Goal: Information Seeking & Learning: Learn about a topic

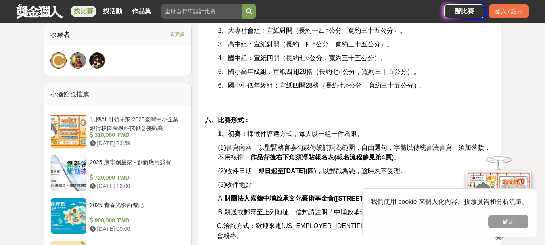
scroll to position [672, 0]
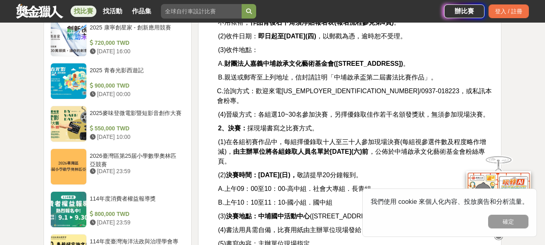
drag, startPoint x: 309, startPoint y: 175, endPoint x: 319, endPoint y: 177, distance: 10.7
click at [314, 175] on div "一、比賽宗旨： 推行書法藝術文化，充實人文藝術涵養，振興傳統文字美學，提昇生活品質內涵。 二、指導單位： [GEOGRAPHIC_DATA]公所 三、主辦單位…" at bounding box center [350, 201] width 290 height 1191
click at [324, 199] on span "B.上午10：10至11：10-國小組．國中組" at bounding box center [275, 202] width 115 height 7
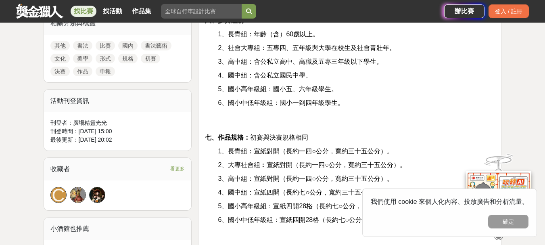
scroll to position [134, 0]
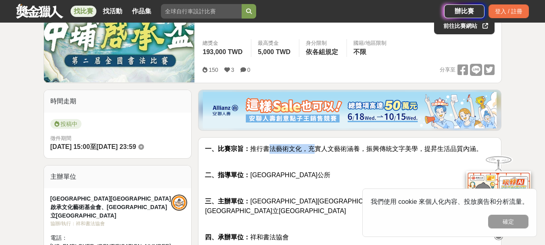
drag, startPoint x: 272, startPoint y: 151, endPoint x: 314, endPoint y: 151, distance: 41.9
click at [314, 151] on span "一、比賽宗旨： 推行書法藝術文化，充實人文藝術涵養，振興傳統文字美學，提昇生活品質內涵。" at bounding box center [344, 148] width 278 height 7
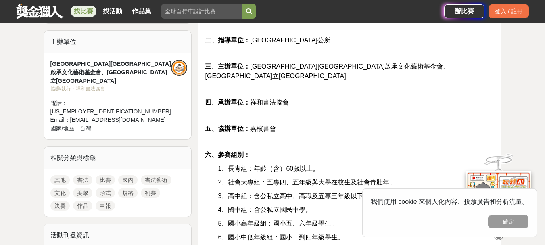
scroll to position [403, 0]
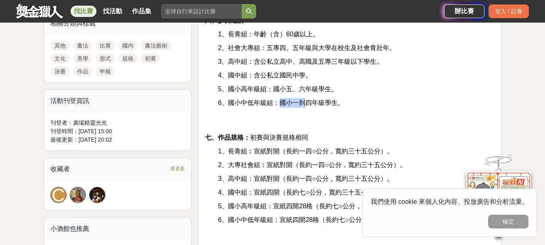
drag, startPoint x: 299, startPoint y: 95, endPoint x: 309, endPoint y: 96, distance: 9.3
click at [308, 99] on span "6、國小中低年級組：國小一到四年級學生。" at bounding box center [281, 102] width 126 height 7
drag, startPoint x: 319, startPoint y: 92, endPoint x: 243, endPoint y: 94, distance: 76.3
click at [273, 99] on span "6、國小中低年級組：國小一到四年級學生。" at bounding box center [281, 102] width 126 height 7
drag, startPoint x: 269, startPoint y: 92, endPoint x: 290, endPoint y: 92, distance: 21.0
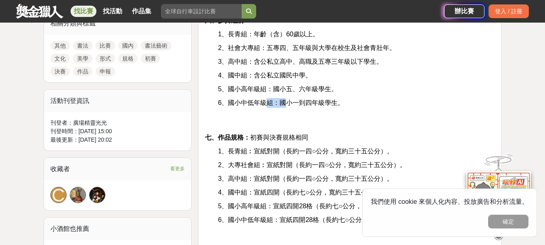
click at [290, 99] on span "6、國小中低年級組：國小一到四年級學生。" at bounding box center [281, 102] width 126 height 7
drag, startPoint x: 308, startPoint y: 92, endPoint x: 274, endPoint y: 91, distance: 33.5
click at [275, 99] on span "6、國小中低年級組：國小一到四年級學生。" at bounding box center [281, 102] width 126 height 7
click at [288, 99] on span "6、國小中低年級組：國小一到四年級學生。" at bounding box center [281, 102] width 126 height 7
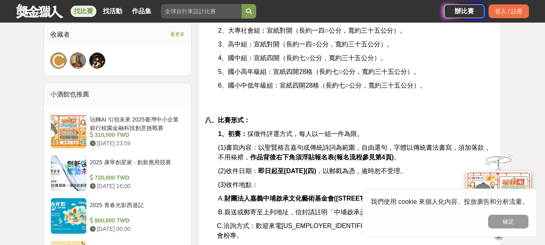
scroll to position [807, 0]
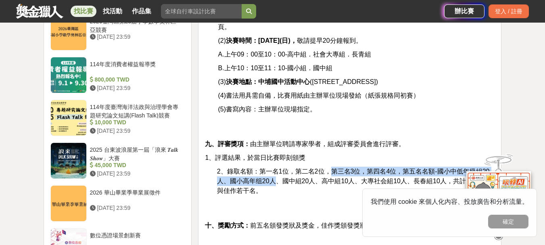
drag, startPoint x: 291, startPoint y: 157, endPoint x: 336, endPoint y: 153, distance: 44.9
click at [334, 168] on span "2、錄取名額：第一名1位，第二名2位，第三名3位，第四名4位，第五名名額-國小中低年級組20人、國小高年组20人、國中組20人、高中組10人、大專社会組10人…" at bounding box center [354, 181] width 275 height 26
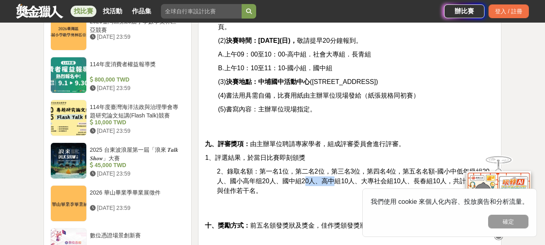
drag, startPoint x: 331, startPoint y: 161, endPoint x: 305, endPoint y: 161, distance: 25.8
click at [305, 168] on span "2、錄取名額：第一名1位，第二名2位，第三名3位，第四名4位，第五名名額-國小中低年級組20人、國小高年组20人、國中組20人、高中組10人、大專社会組10人…" at bounding box center [354, 181] width 275 height 26
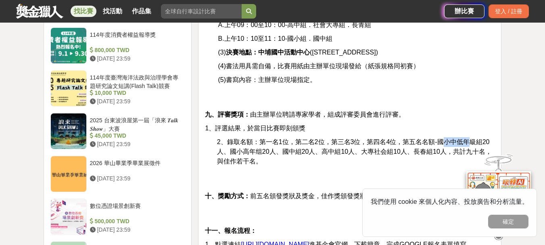
drag, startPoint x: 441, startPoint y: 121, endPoint x: 470, endPoint y: 120, distance: 28.2
click at [470, 138] on span "2、錄取名額：第一名1位，第二名2位，第三名3位，第四名4位，第五名名額-國小中低年級組20人、國小高年组20人、國中組20人、高中組10人、大專社会組10人…" at bounding box center [354, 151] width 275 height 26
drag, startPoint x: 271, startPoint y: 121, endPoint x: 344, endPoint y: 125, distance: 72.3
click at [320, 138] on span "2、錄取名額：第一名1位，第二名2位，第三名3位，第四名4位，第五名名額-國小中低年級組20人、國小高年组20人、國中組20人、高中組10人、大專社会組10人…" at bounding box center [354, 151] width 275 height 26
drag, startPoint x: 349, startPoint y: 125, endPoint x: 357, endPoint y: 127, distance: 8.0
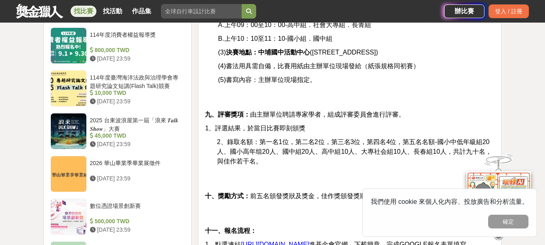
click at [349, 138] on span "2、錄取名額：第一名1位，第二名2位，第三名3位，第四名4位，第五名名額-國小中低年級組20人、國小高年组20人、國中組20人、高中組10人、大專社会組10人…" at bounding box center [354, 151] width 275 height 26
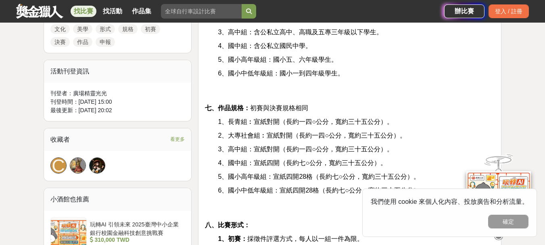
scroll to position [298, 0]
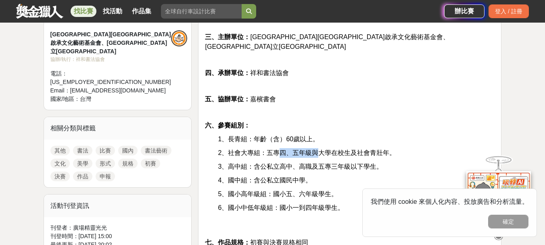
click at [320, 149] on span "2、社會大專組：五專四、五年級與大學在校生及社會青壯年。" at bounding box center [307, 152] width 178 height 7
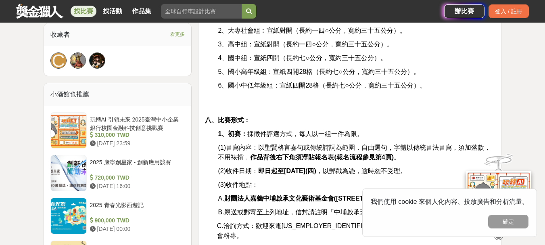
scroll to position [403, 0]
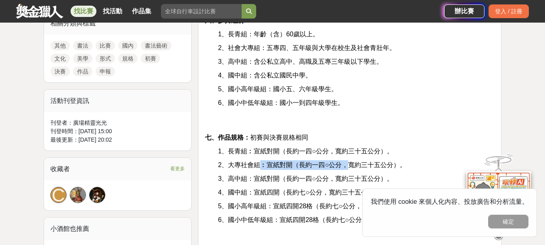
drag, startPoint x: 294, startPoint y: 156, endPoint x: 355, endPoint y: 156, distance: 60.9
click at [351, 161] on span "2、大專社會組︰宣紙對開（長約一四○公分，寬約三十五公分）。" at bounding box center [312, 164] width 188 height 7
click at [355, 161] on span "2、大專社會組︰宣紙對開（長約一四○公分，寬約三十五公分）。" at bounding box center [312, 164] width 188 height 7
drag, startPoint x: 347, startPoint y: 155, endPoint x: 279, endPoint y: 155, distance: 68.2
click at [284, 161] on span "2、大專社會組︰宣紙對開（長約一四○公分，寬約三十五公分）。" at bounding box center [312, 164] width 188 height 7
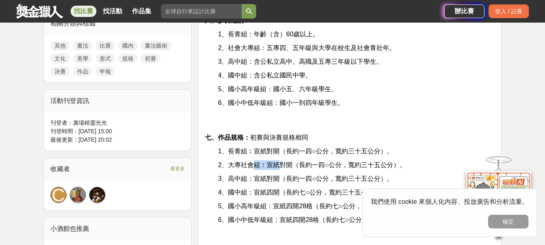
drag, startPoint x: 255, startPoint y: 156, endPoint x: 301, endPoint y: 156, distance: 45.6
click at [293, 161] on span "2、大專社會組︰宣紙對開（長約一四○公分，寬約三十五公分）。" at bounding box center [312, 164] width 188 height 7
drag, startPoint x: 336, startPoint y: 163, endPoint x: 252, endPoint y: 159, distance: 83.6
drag, startPoint x: 286, startPoint y: 153, endPoint x: 386, endPoint y: 153, distance: 100.4
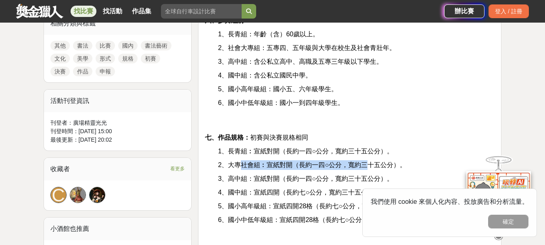
click at [382, 161] on span "2、大專社會組︰宣紙對開（長約一四○公分，寬約三十五公分）。" at bounding box center [312, 164] width 188 height 7
drag, startPoint x: 399, startPoint y: 154, endPoint x: 275, endPoint y: 155, distance: 123.4
click at [280, 161] on span "2、大專社會組︰宣紙對開（長約一四○公分，寬約三十五公分）。" at bounding box center [312, 164] width 188 height 7
drag, startPoint x: 250, startPoint y: 155, endPoint x: 407, endPoint y: 159, distance: 156.9
click at [405, 161] on span "2、大專社會組︰宣紙對開（長約一四○公分，寬約三十五公分）。" at bounding box center [312, 164] width 188 height 7
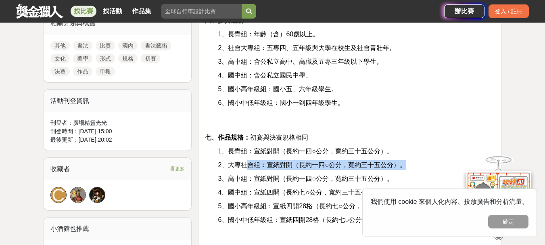
click at [267, 161] on span "2、大專社會組︰宣紙對開（長約一四○公分，寬約三十五公分）。" at bounding box center [312, 164] width 188 height 7
drag, startPoint x: 249, startPoint y: 156, endPoint x: 382, endPoint y: 151, distance: 133.2
click at [374, 161] on span "2、大專社會組︰宣紙對開（長約一四○公分，寬約三十五公分）。" at bounding box center [312, 164] width 188 height 7
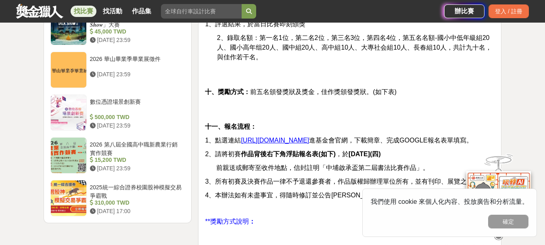
scroll to position [1029, 0]
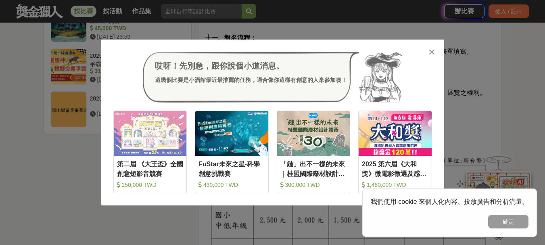
click at [430, 53] on icon at bounding box center [432, 52] width 6 height 8
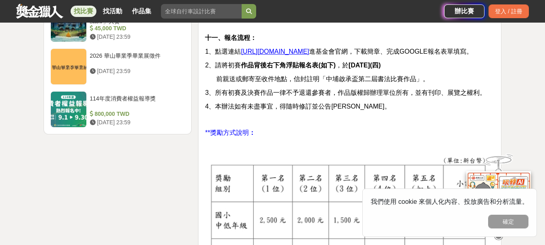
scroll to position [760, 0]
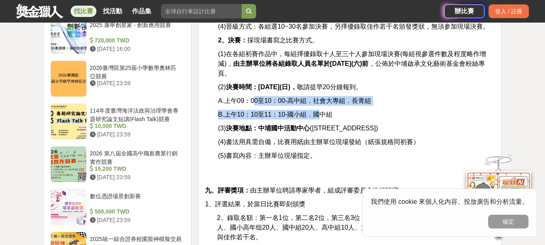
drag, startPoint x: 253, startPoint y: 83, endPoint x: 322, endPoint y: 99, distance: 70.9
click at [320, 88] on div "一、比賽宗旨： 推行書法藝術文化，充實人文藝術涵養，振興傳統文字美學，提昇生活品質內涵。 二、指導單位： [GEOGRAPHIC_DATA]公所 三、主辦單位…" at bounding box center [350, 113] width 290 height 1191
click at [267, 111] on span "B.上午10：10至11：10-國小組．國中組" at bounding box center [275, 114] width 115 height 7
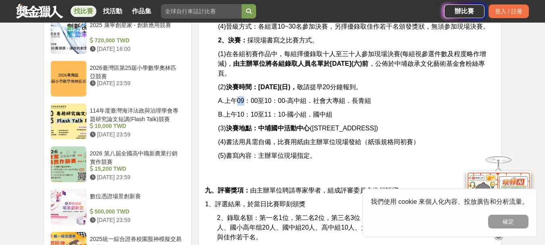
drag, startPoint x: 234, startPoint y: 79, endPoint x: 260, endPoint y: 79, distance: 25.4
click at [259, 97] on span "A.上午09：00至10：00-高中組．社會大專組．長青組" at bounding box center [294, 100] width 153 height 7
